Goal: Book appointment/travel/reservation

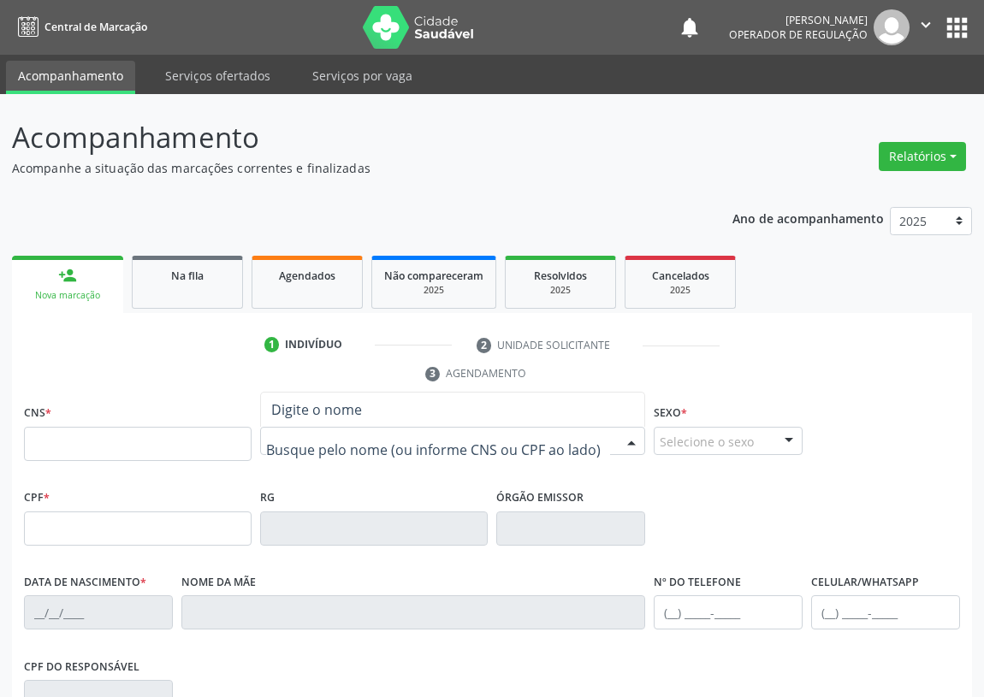
drag, startPoint x: 273, startPoint y: 437, endPoint x: 279, endPoint y: 392, distance: 45.7
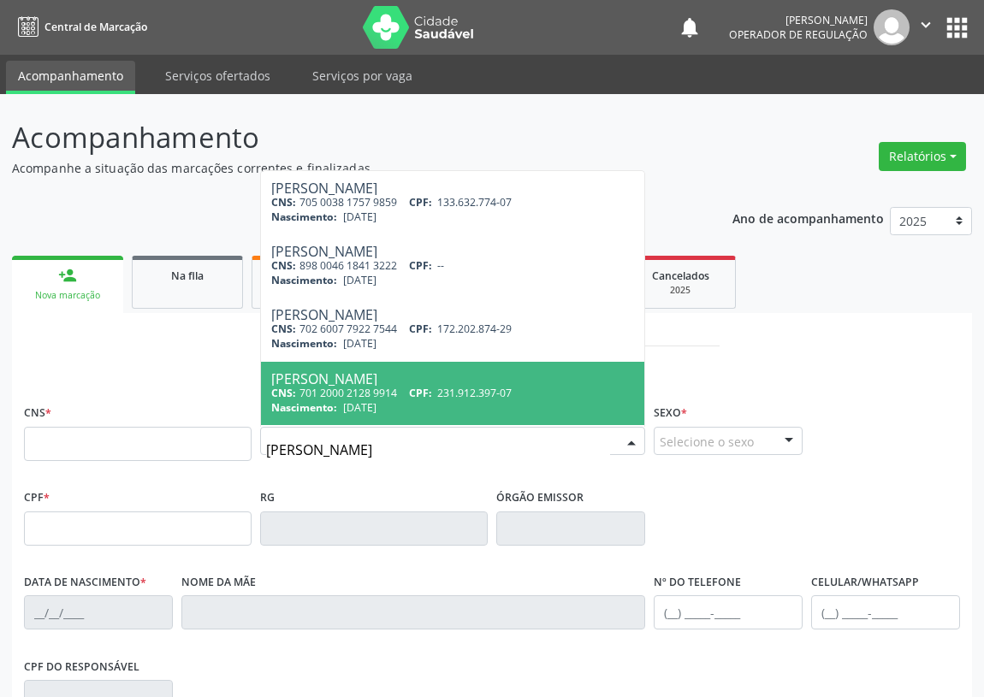
click at [366, 442] on input "[PERSON_NAME]" at bounding box center [438, 450] width 344 height 34
type input "[PERSON_NAME]"
drag, startPoint x: 342, startPoint y: 488, endPoint x: 384, endPoint y: 461, distance: 50.1
click at [346, 485] on div "RG" at bounding box center [374, 515] width 228 height 61
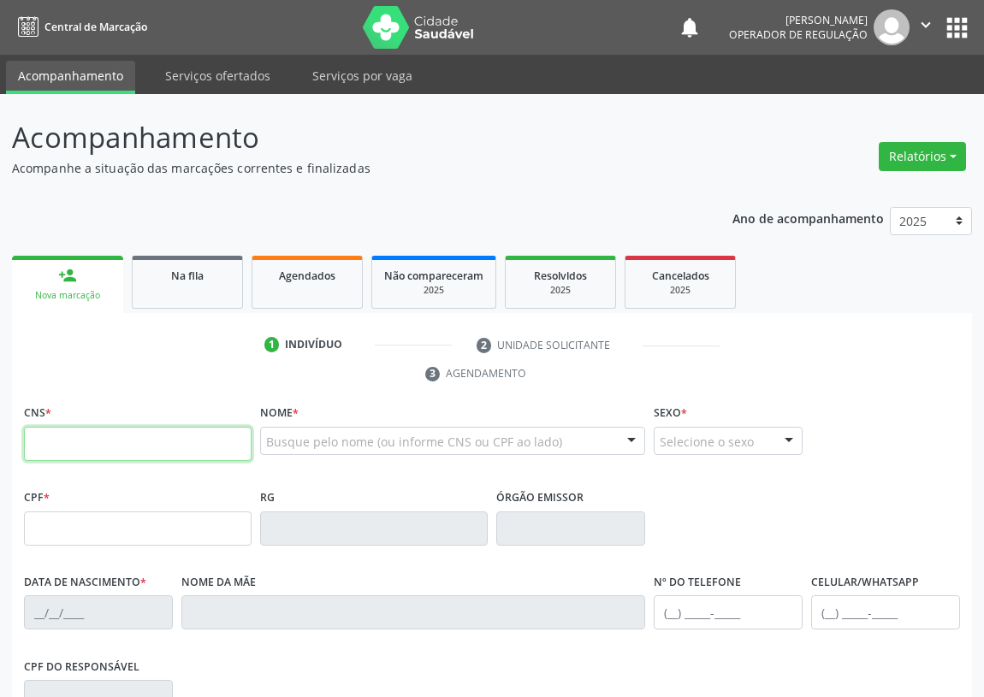
drag, startPoint x: 59, startPoint y: 442, endPoint x: 65, endPoint y: 424, distance: 18.9
click at [63, 429] on input "text" at bounding box center [138, 444] width 228 height 34
type input "706 8042 6039 8020"
type input "[DATE]"
type input "[PERSON_NAME]"
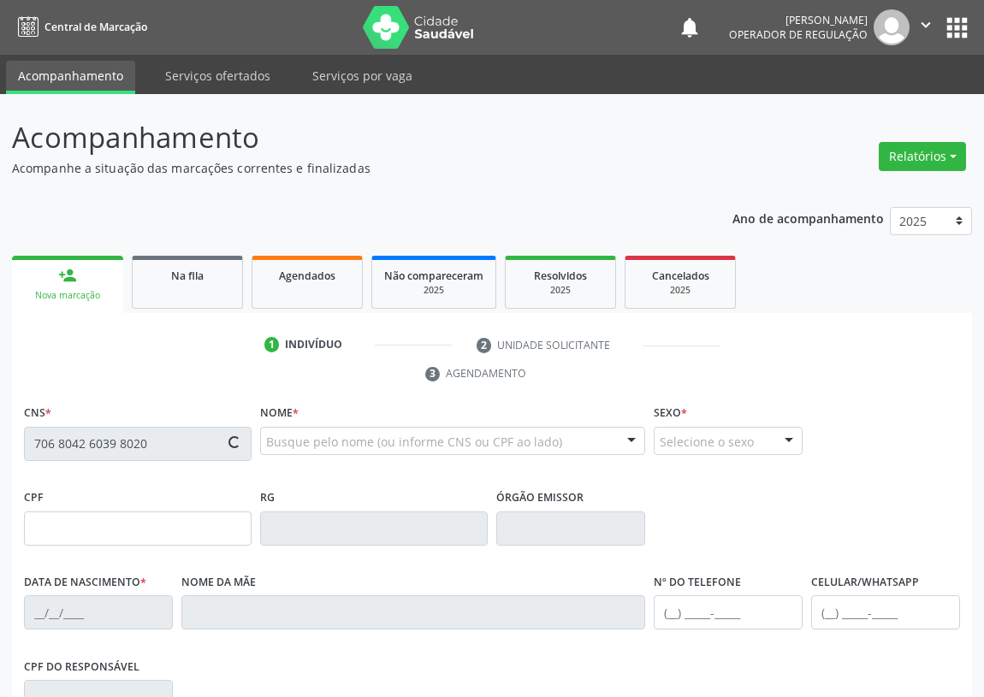
type input "[PHONE_NUMBER]"
type input "064.655.214-74"
type input "107"
type input "167.150.934-07"
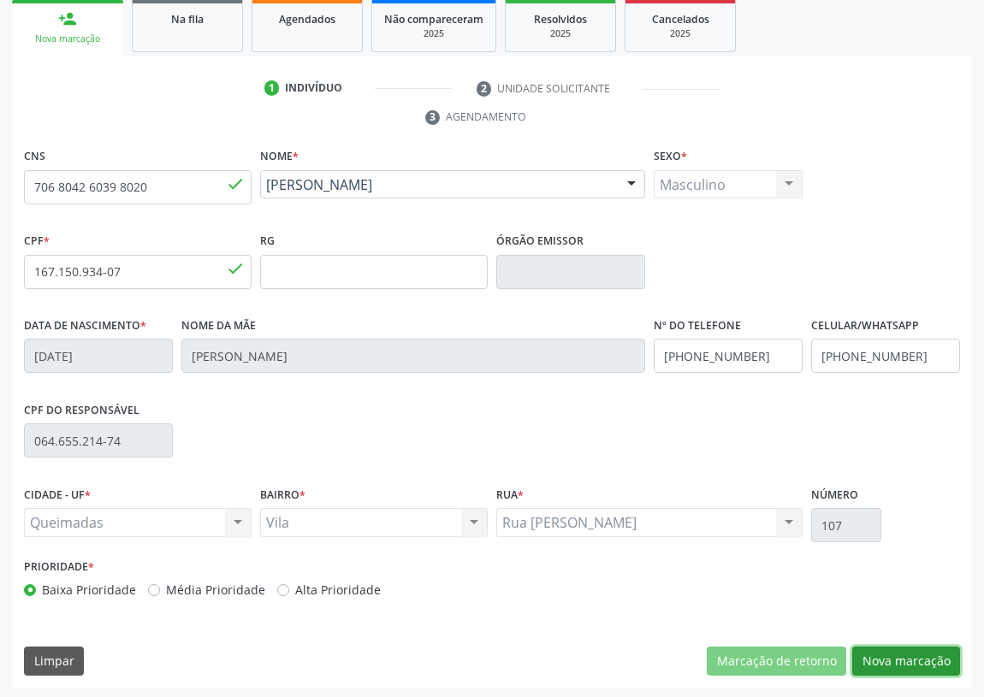
drag, startPoint x: 931, startPoint y: 660, endPoint x: 254, endPoint y: 538, distance: 687.6
click at [928, 659] on button "Nova marcação" at bounding box center [906, 661] width 108 height 29
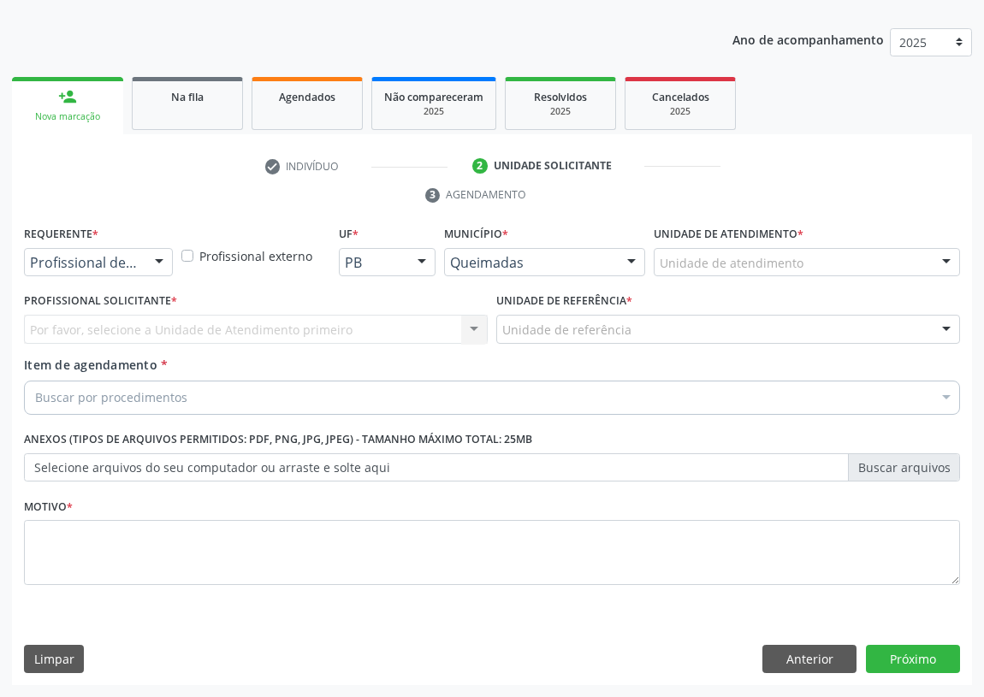
scroll to position [177, 0]
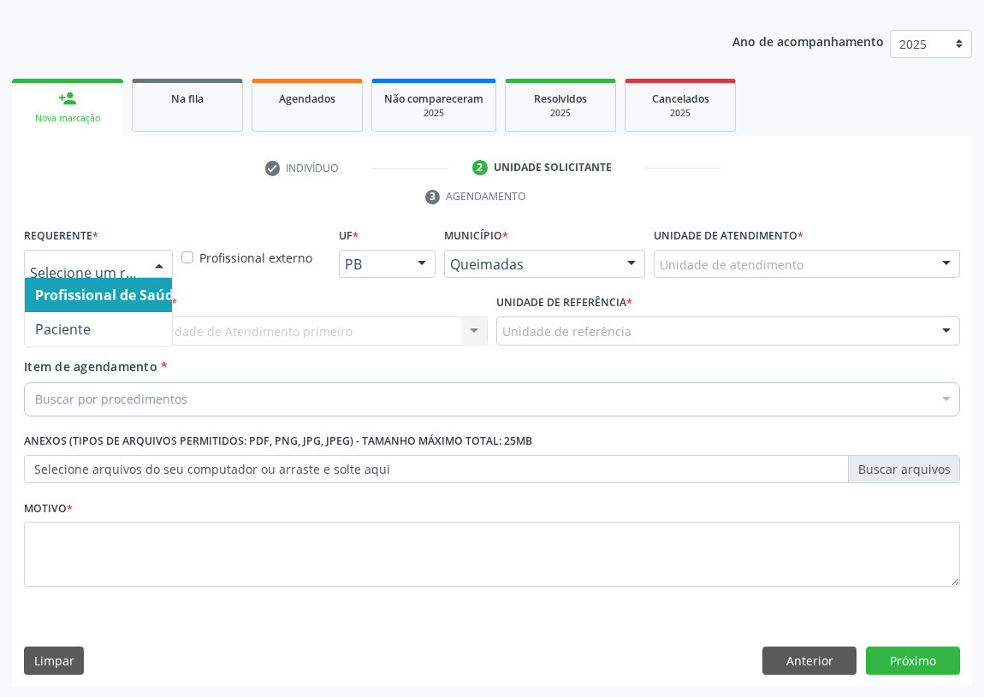
drag, startPoint x: 162, startPoint y: 265, endPoint x: 157, endPoint y: 354, distance: 89.1
click at [161, 275] on div at bounding box center [159, 265] width 26 height 29
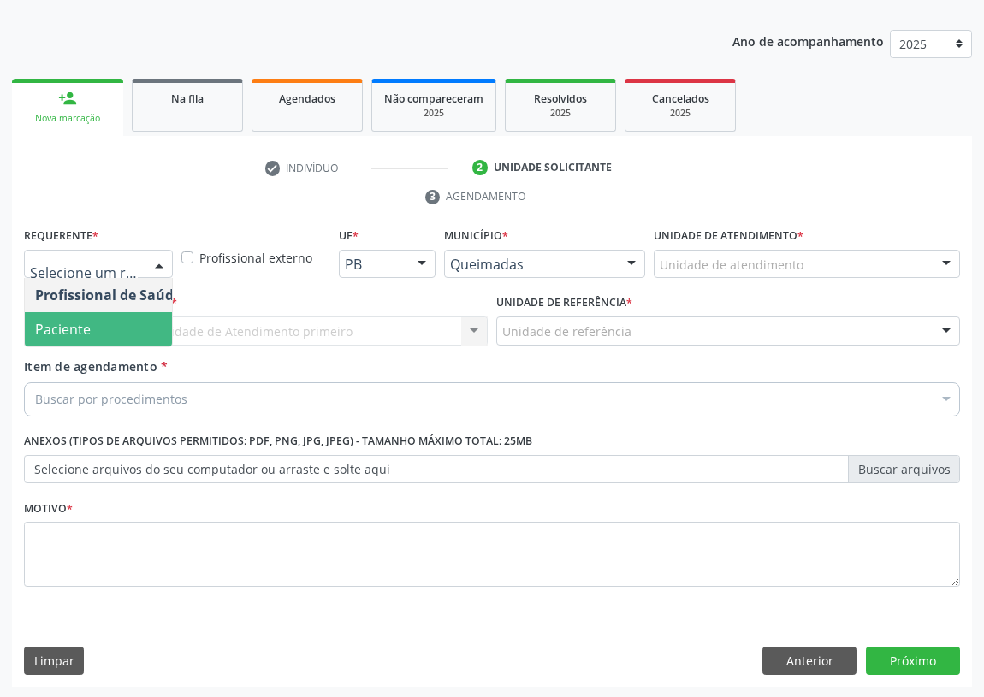
drag, startPoint x: 157, startPoint y: 327, endPoint x: 211, endPoint y: 310, distance: 57.4
click at [157, 325] on span "Paciente" at bounding box center [108, 329] width 167 height 34
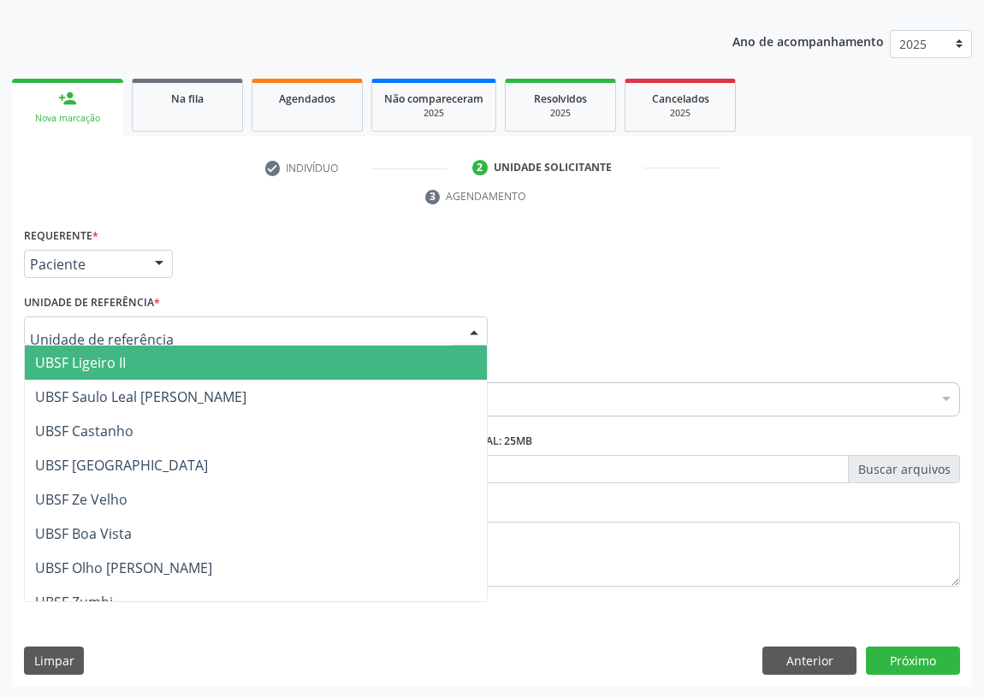
drag, startPoint x: 453, startPoint y: 327, endPoint x: 126, endPoint y: 457, distance: 352.5
click at [442, 329] on div at bounding box center [256, 331] width 464 height 29
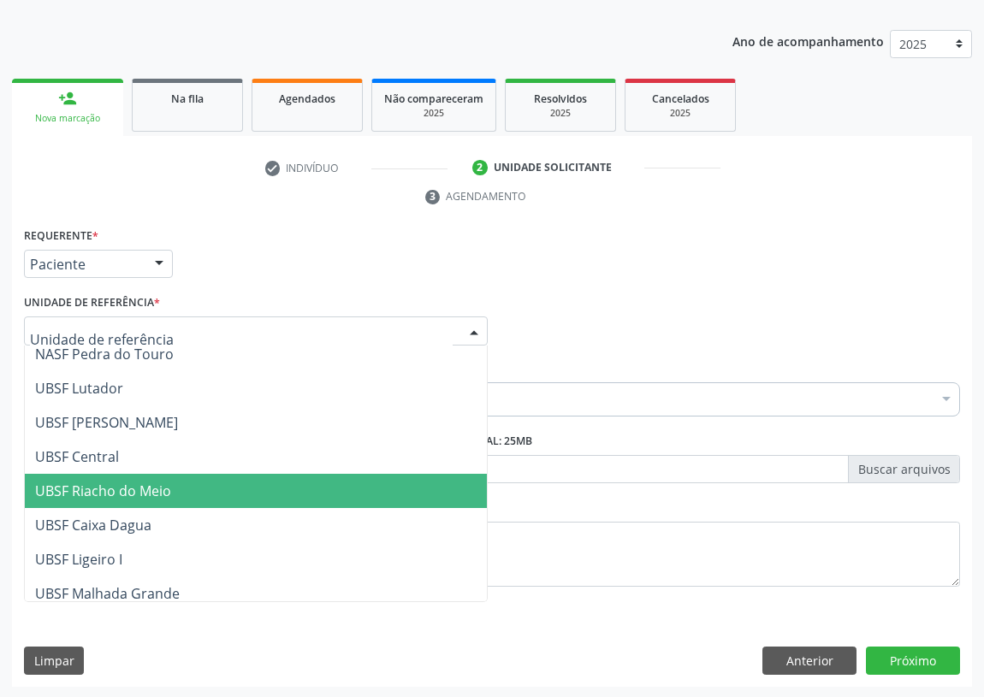
scroll to position [311, 0]
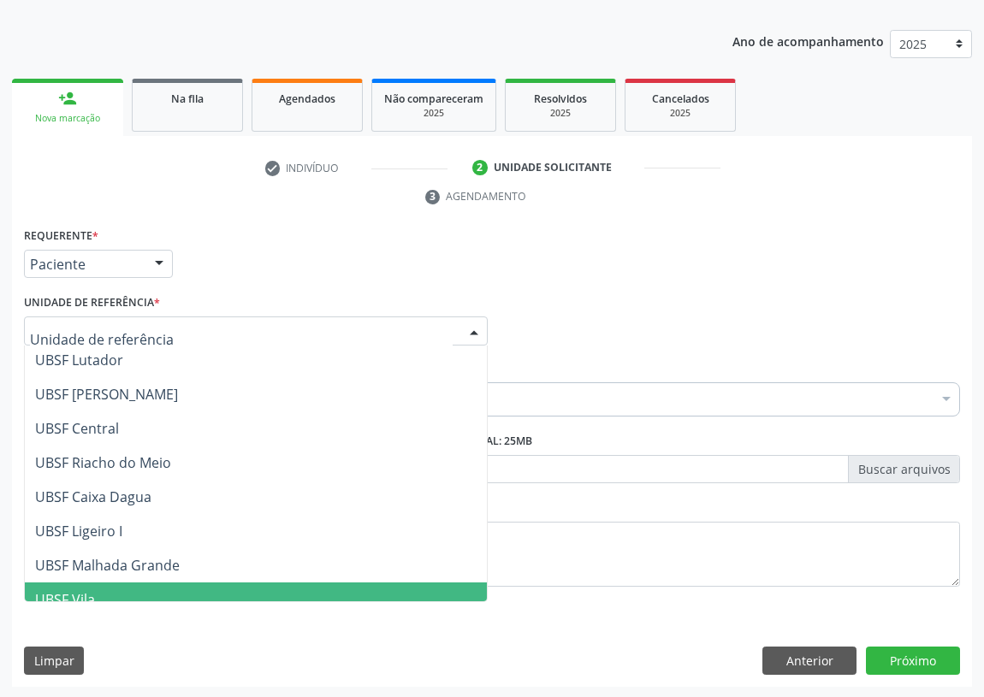
drag, startPoint x: 84, startPoint y: 586, endPoint x: 67, endPoint y: 586, distance: 17.1
click at [81, 585] on span "UBSF Vila" at bounding box center [256, 600] width 462 height 34
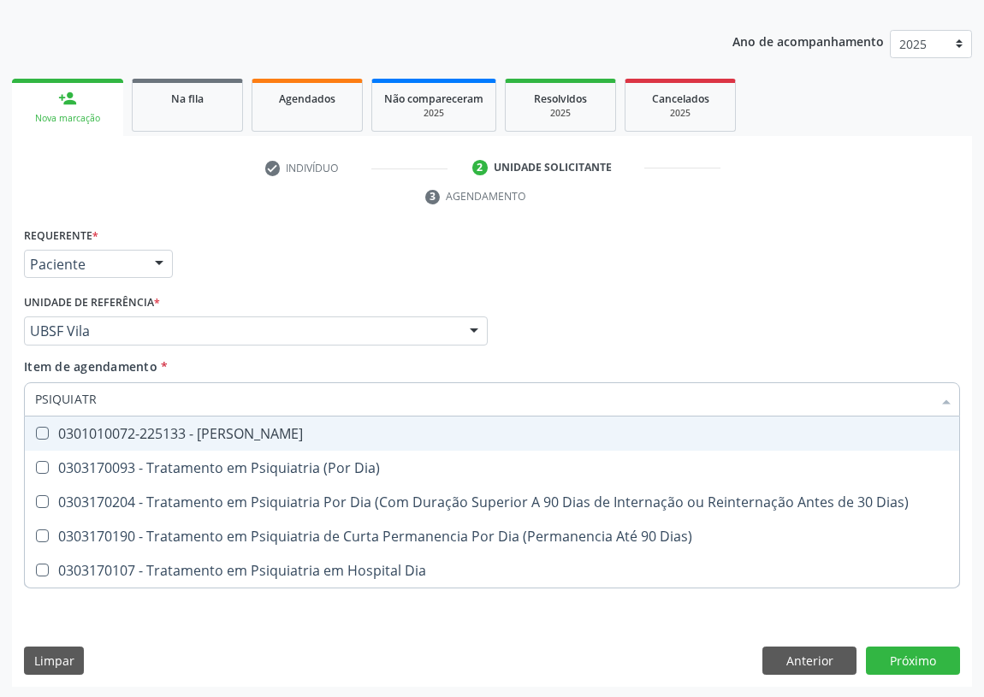
type input "PSIQUIATRA"
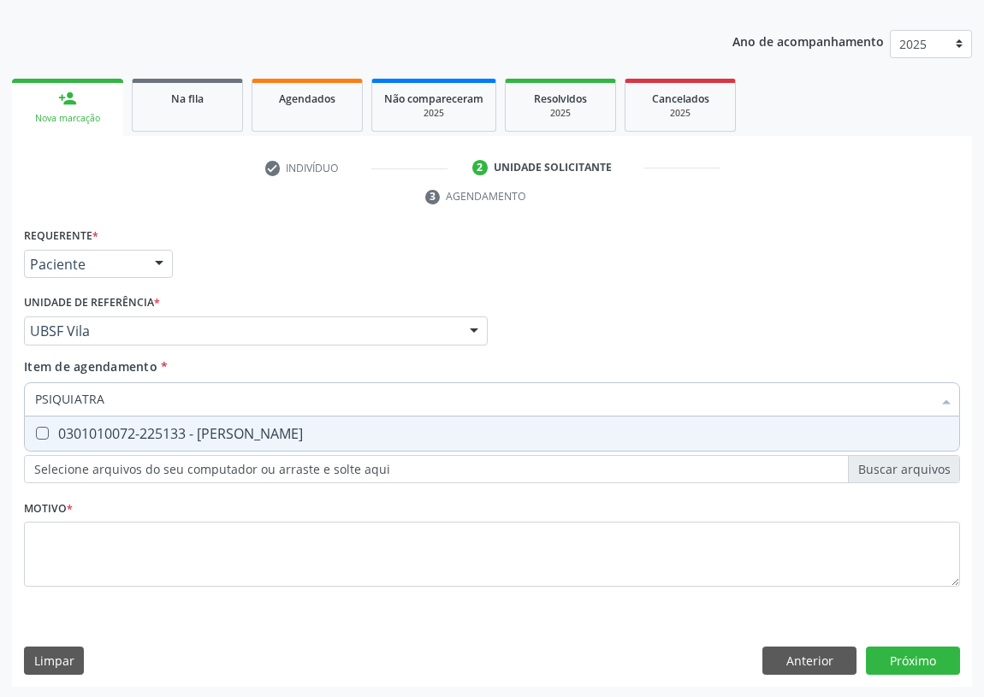
drag, startPoint x: 44, startPoint y: 431, endPoint x: 34, endPoint y: 573, distance: 142.3
click at [41, 435] on Psiquiatra at bounding box center [42, 433] width 13 height 13
click at [36, 435] on Psiquiatra "checkbox" at bounding box center [30, 433] width 11 height 11
checkbox Psiquiatra "true"
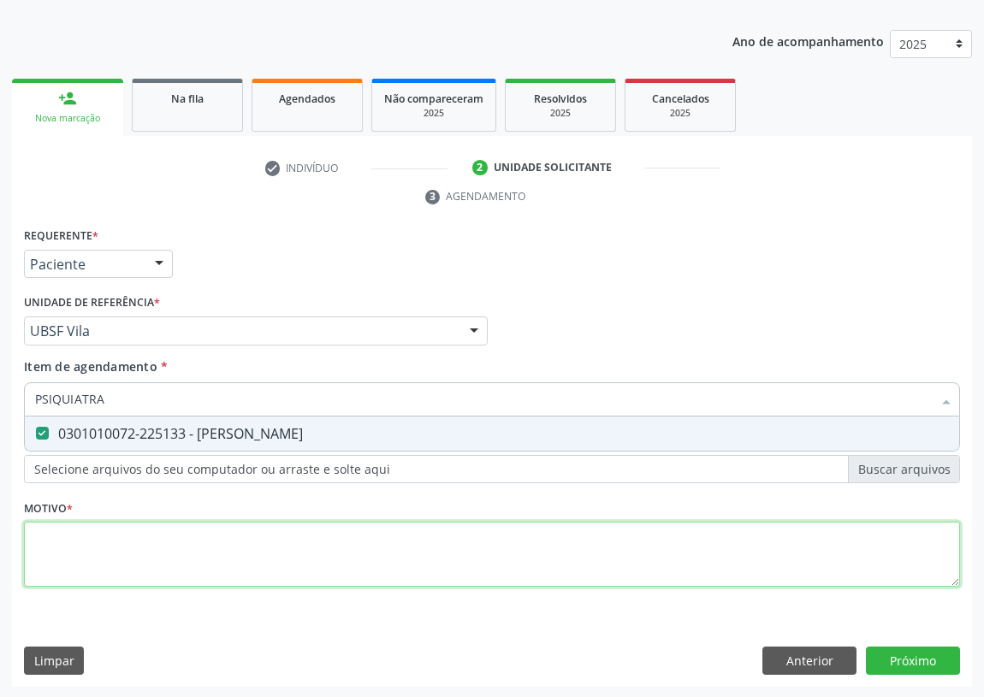
click at [50, 565] on div "Requerente * Paciente Profissional de Saúde Paciente Nenhum resultado encontrad…" at bounding box center [492, 417] width 936 height 388
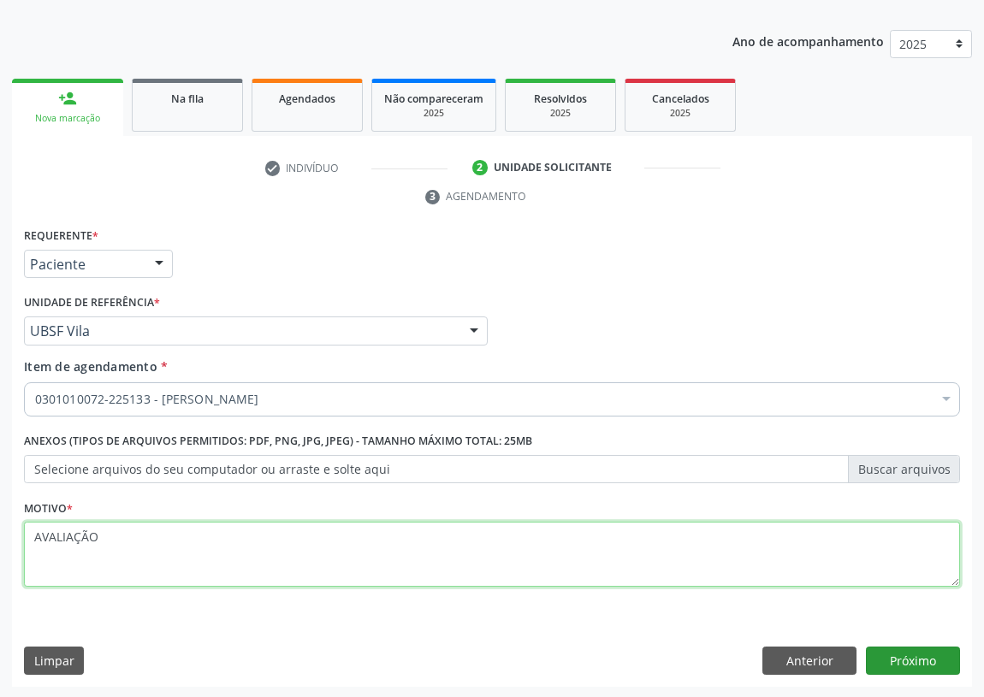
type textarea "AVALIAÇÃO"
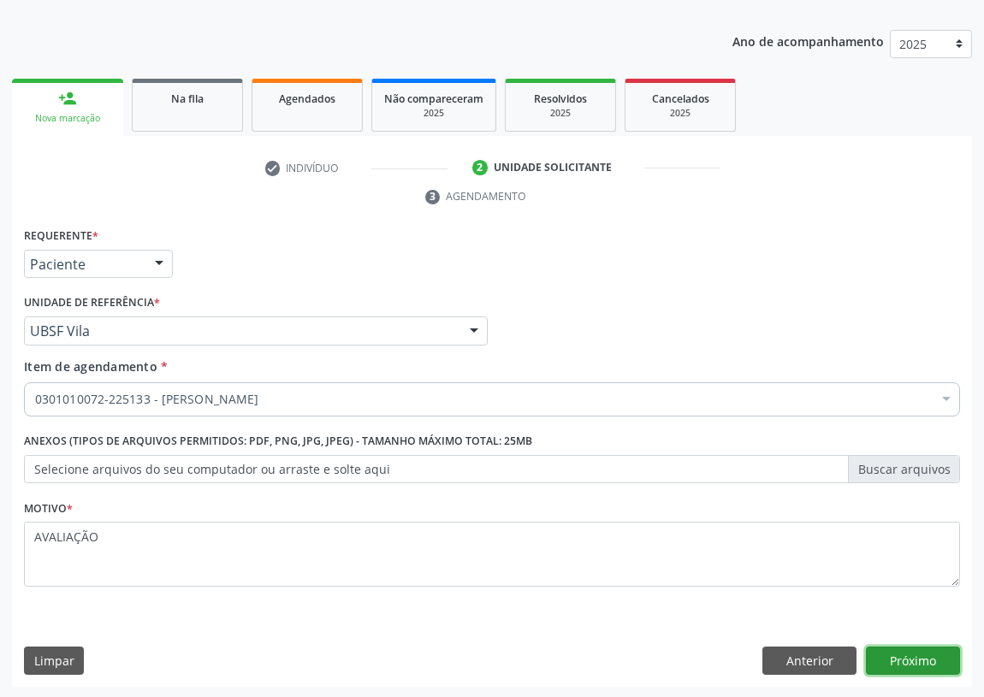
drag, startPoint x: 928, startPoint y: 654, endPoint x: 62, endPoint y: 654, distance: 865.7
click at [920, 654] on button "Próximo" at bounding box center [913, 661] width 94 height 29
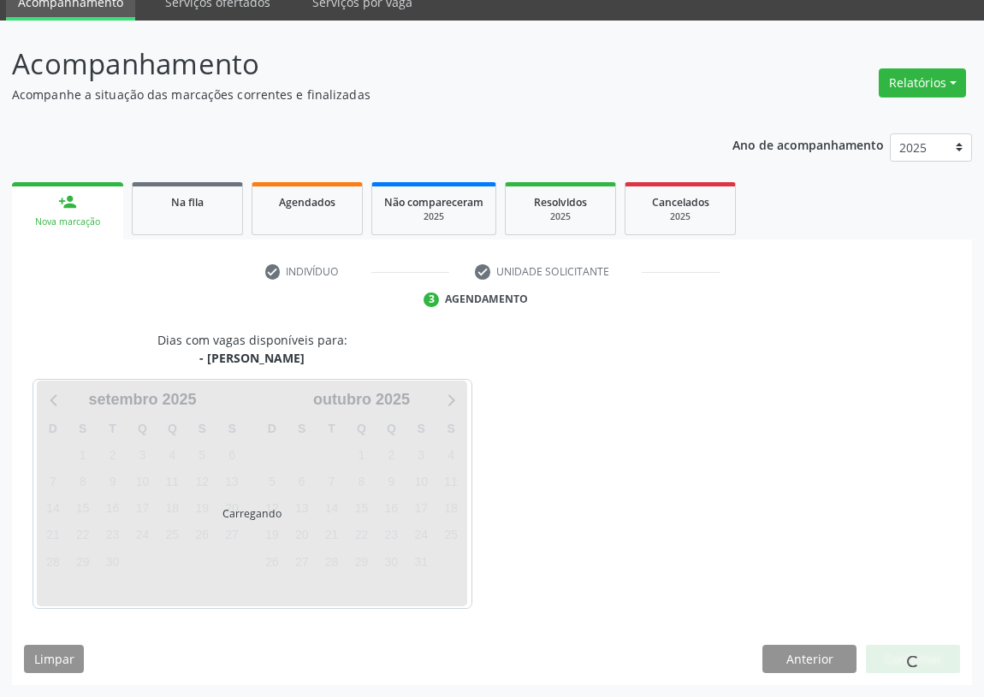
scroll to position [72, 0]
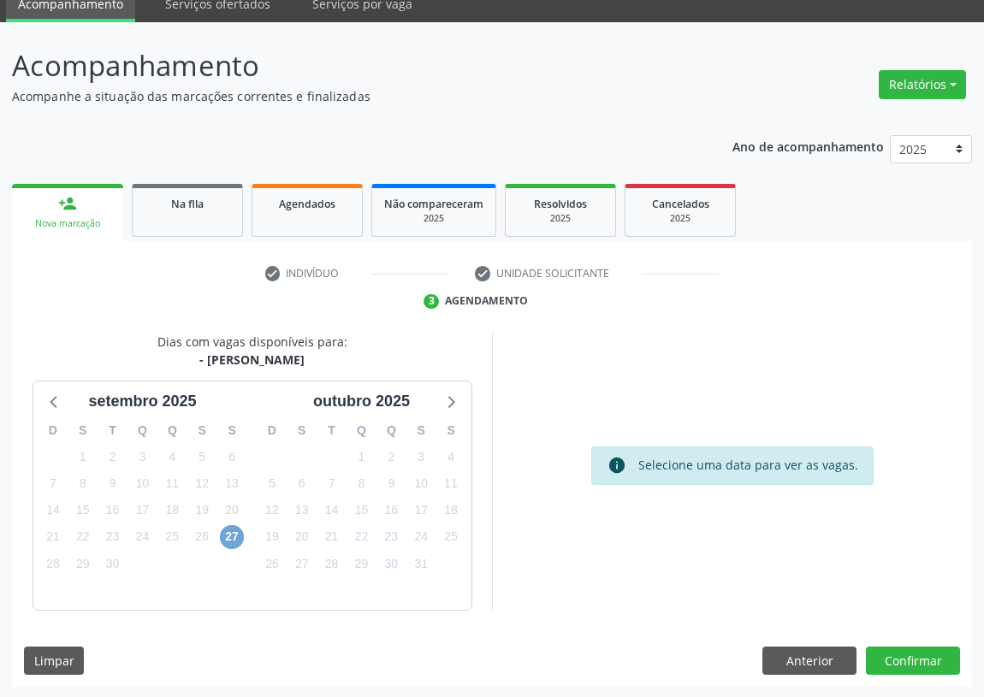
drag, startPoint x: 237, startPoint y: 530, endPoint x: 222, endPoint y: 526, distance: 15.2
click at [227, 528] on span "27" at bounding box center [232, 537] width 24 height 24
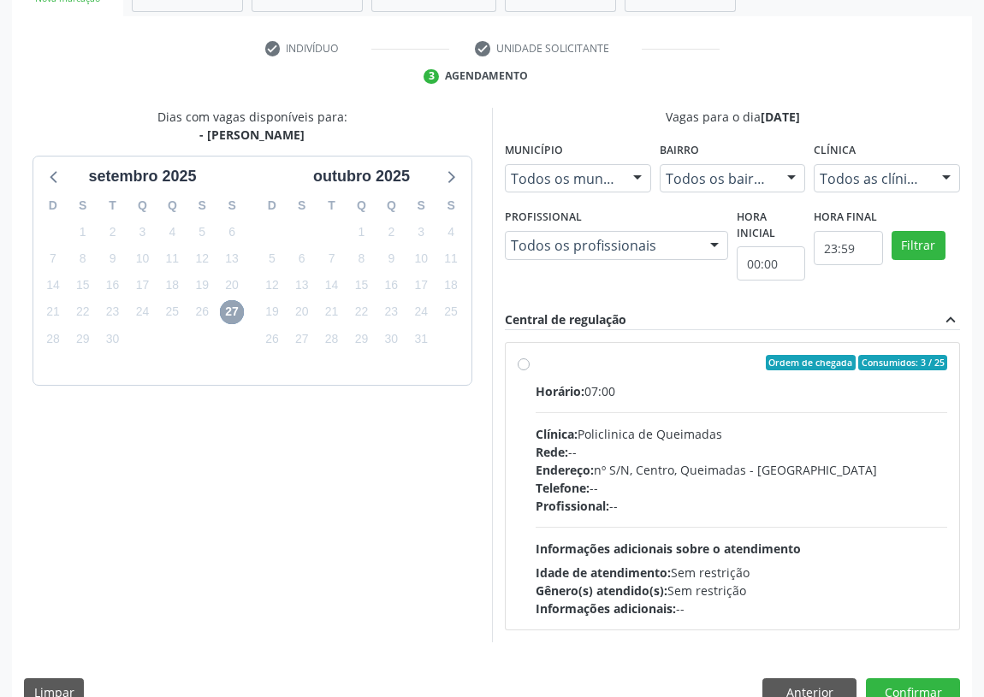
scroll to position [328, 0]
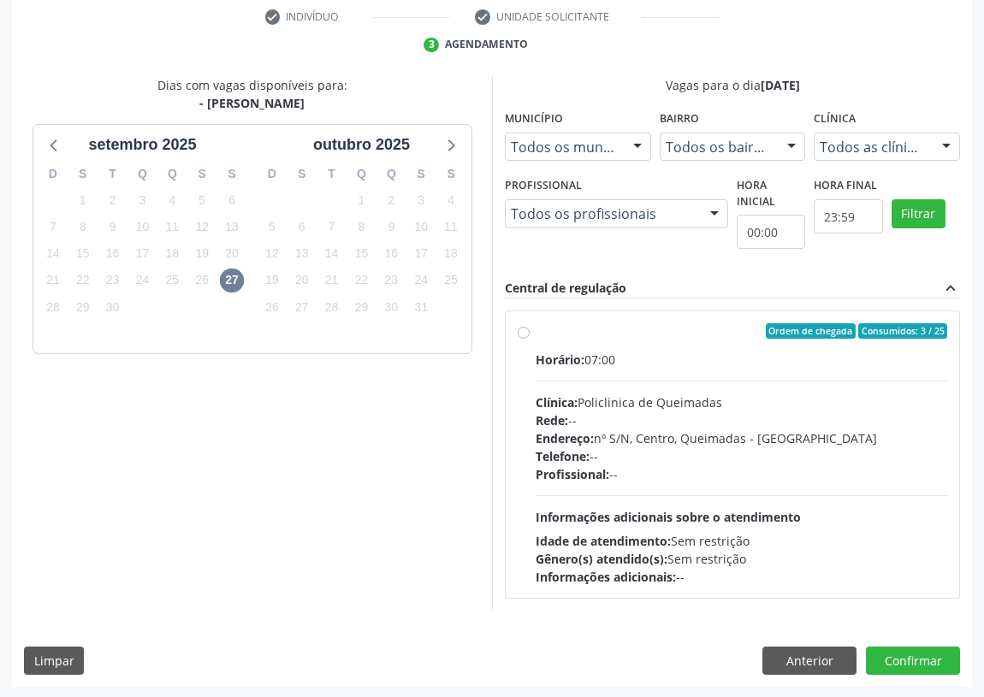
click at [536, 331] on label "Ordem de chegada Consumidos: 3 / 25 Horário: 07:00 Clínica: Policlinica de Quei…" at bounding box center [741, 454] width 411 height 263
click at [519, 331] on input "Ordem de chegada Consumidos: 3 / 25 Horário: 07:00 Clínica: Policlinica de Quei…" at bounding box center [524, 330] width 12 height 15
radio input "true"
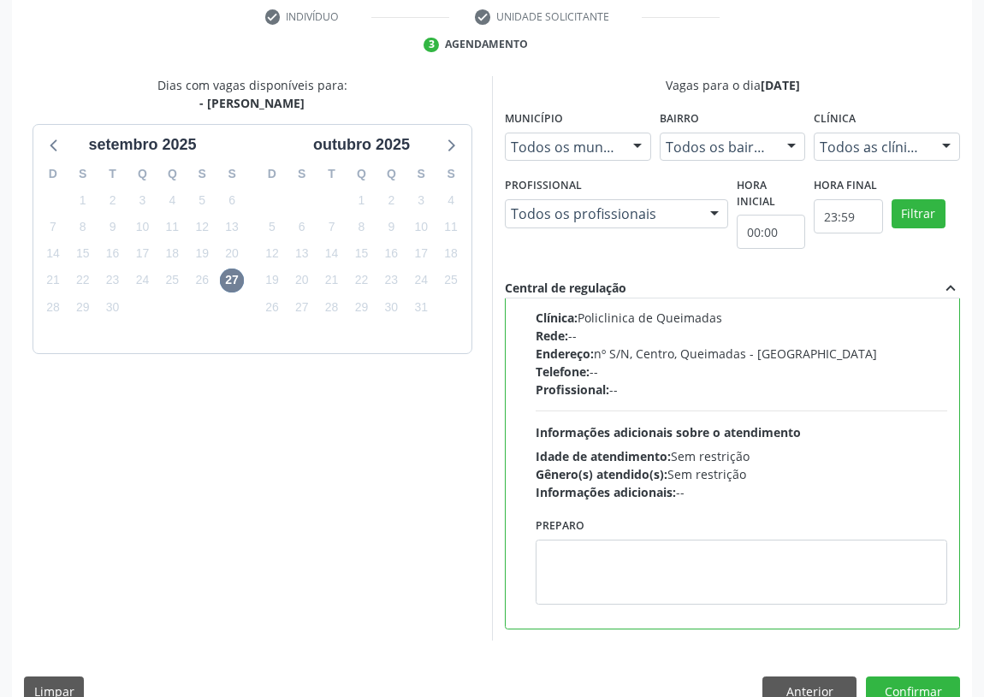
scroll to position [359, 0]
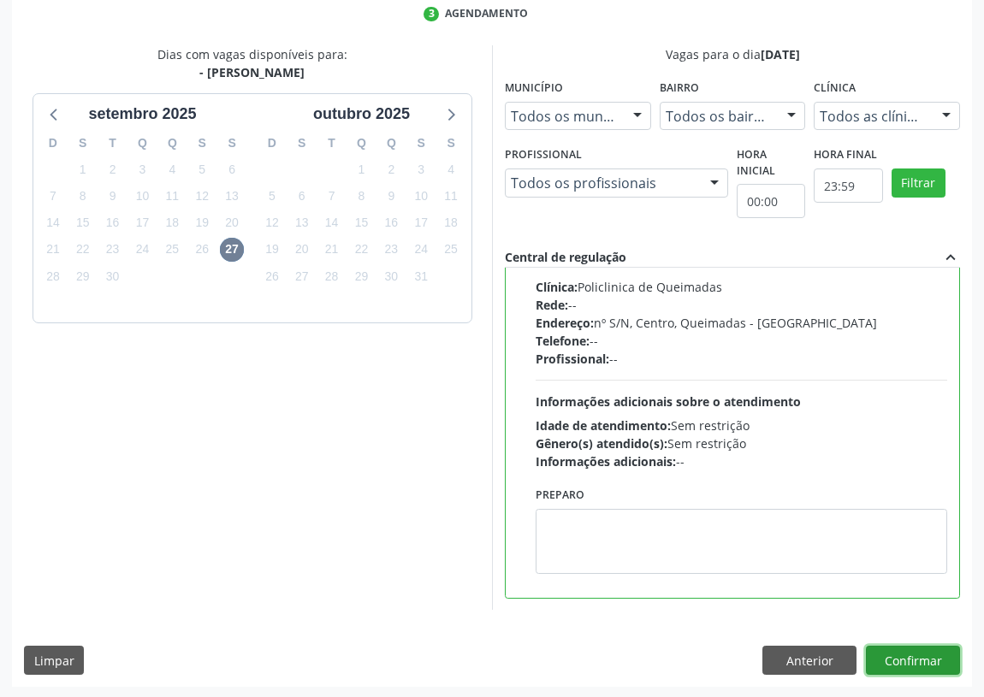
drag, startPoint x: 910, startPoint y: 648, endPoint x: 698, endPoint y: 651, distance: 212.2
click at [908, 648] on button "Confirmar" at bounding box center [913, 660] width 94 height 29
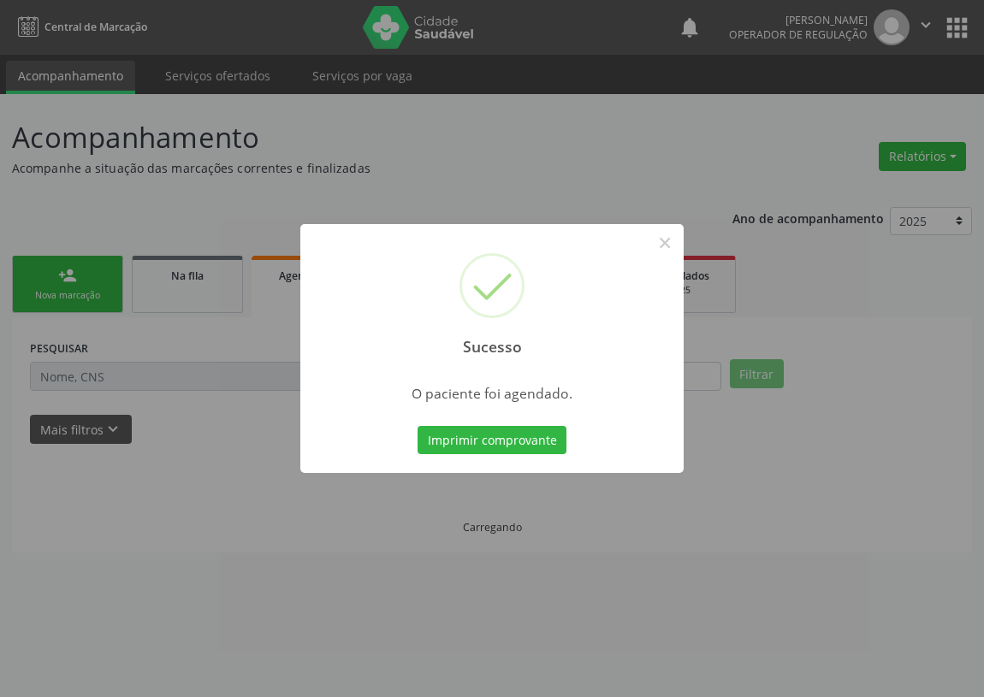
scroll to position [0, 0]
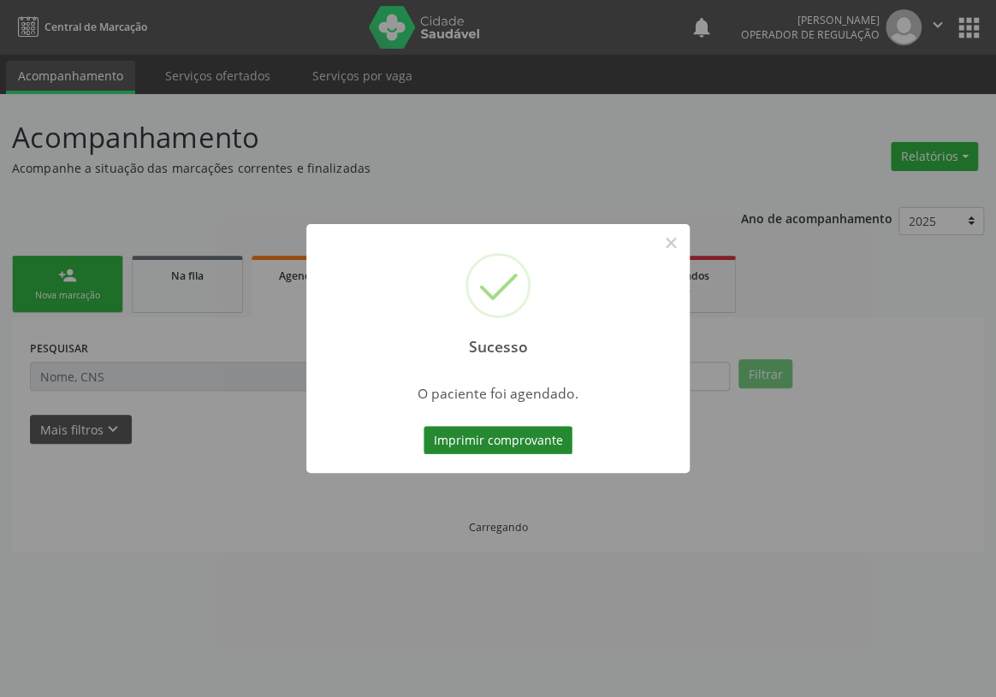
click at [522, 435] on button "Imprimir comprovante" at bounding box center [497, 440] width 149 height 29
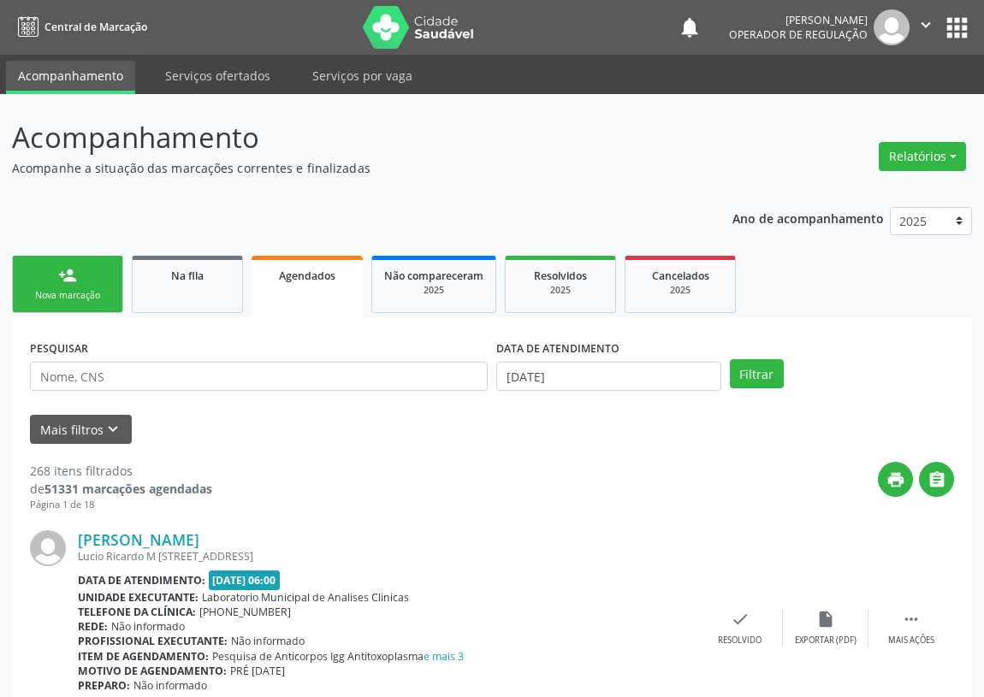
click at [86, 290] on div "Nova marcação" at bounding box center [68, 295] width 86 height 13
